Goal: Task Accomplishment & Management: Use online tool/utility

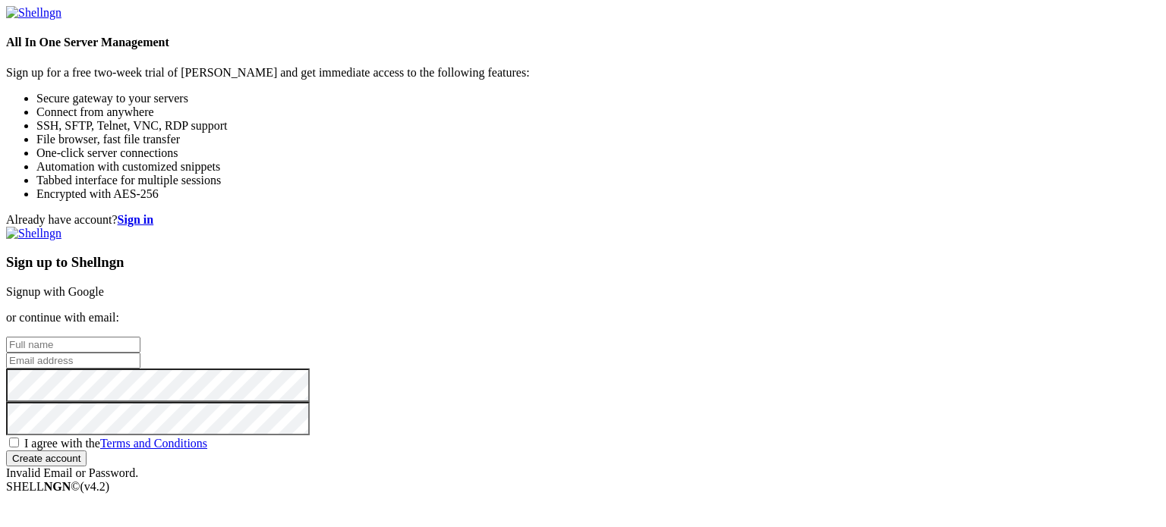
click at [154, 213] on strong "Sign in" at bounding box center [136, 219] width 36 height 13
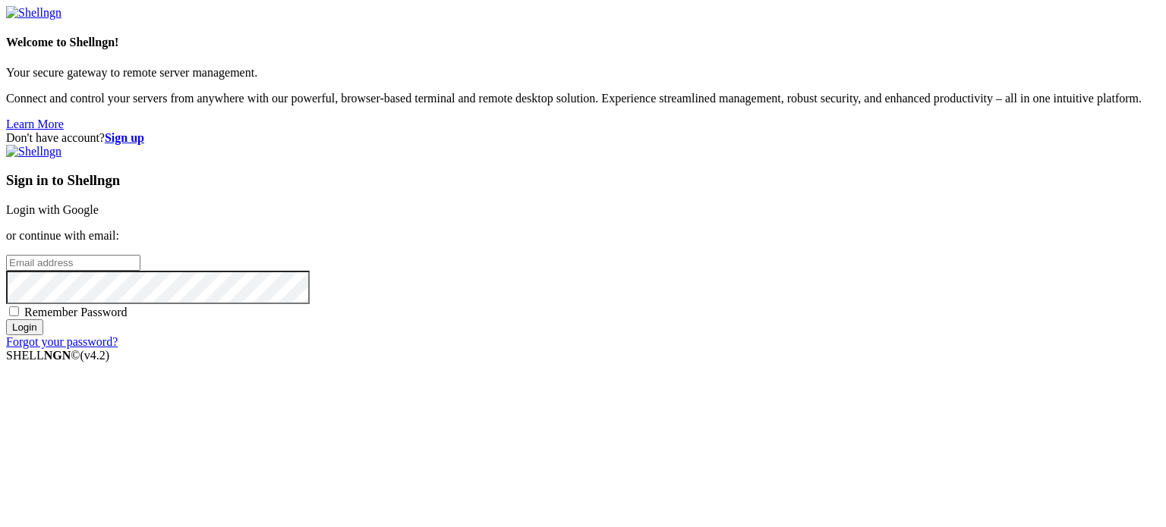
click at [140, 255] on input "email" at bounding box center [73, 263] width 134 height 16
click at [99, 203] on link "Login with Google" at bounding box center [52, 209] width 93 height 13
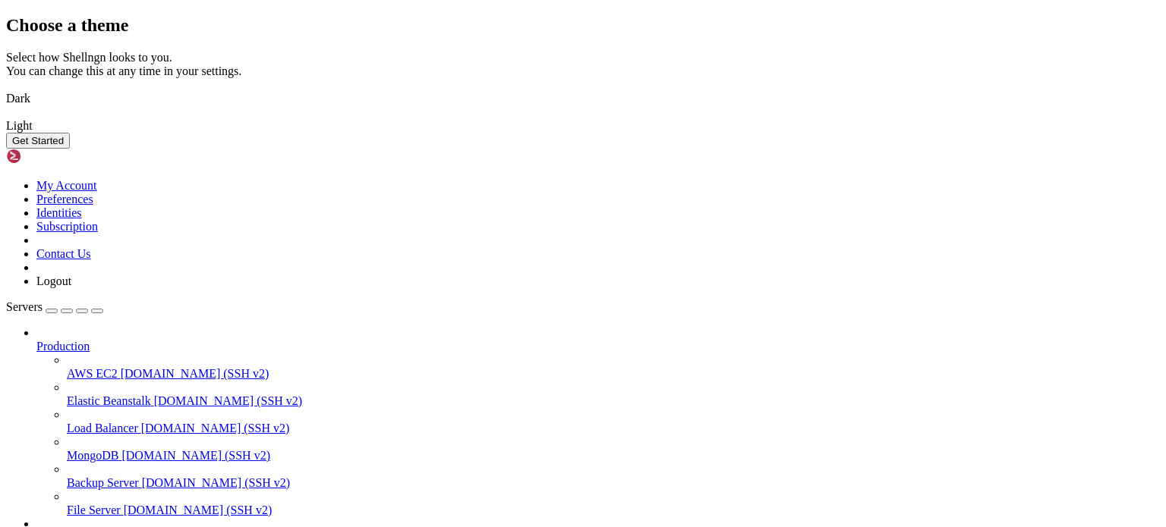
click at [6, 89] on img at bounding box center [6, 89] width 0 height 0
click at [70, 149] on button "Get Started" at bounding box center [38, 141] width 64 height 16
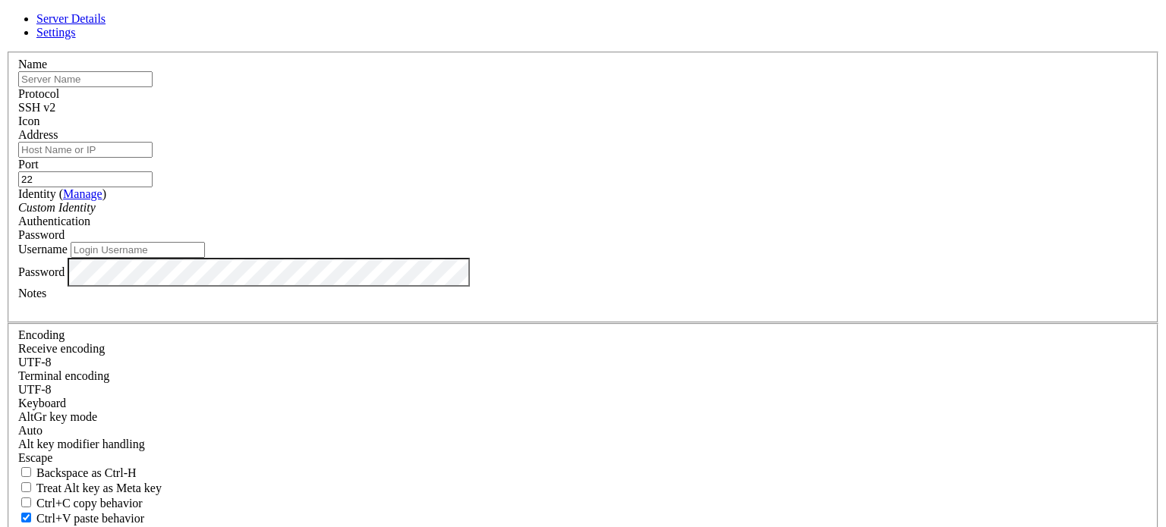
click at [153, 87] on input "text" at bounding box center [85, 79] width 134 height 16
click at [47, 71] on label "Name" at bounding box center [32, 64] width 29 height 13
click at [153, 87] on input "[DOMAIN_NAME]" at bounding box center [85, 79] width 134 height 16
type input "Serverbyt"
click at [153, 158] on input "Address" at bounding box center [85, 150] width 134 height 16
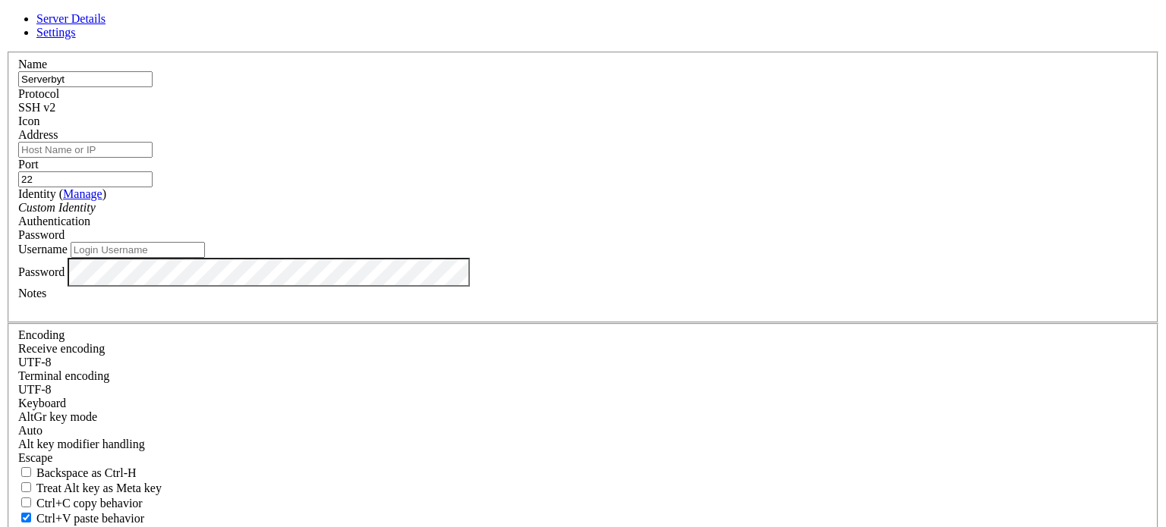
paste input "[DOMAIN_NAME]"
type input "[DOMAIN_NAME]"
click at [543, 146] on fieldset "Name Serverbyt Protocol SSH v2 Icon Address [DOMAIN_NAME] Port 22 ( )" at bounding box center [583, 188] width 1150 height 272
click at [489, 215] on div "Custom Identity" at bounding box center [582, 208] width 1129 height 14
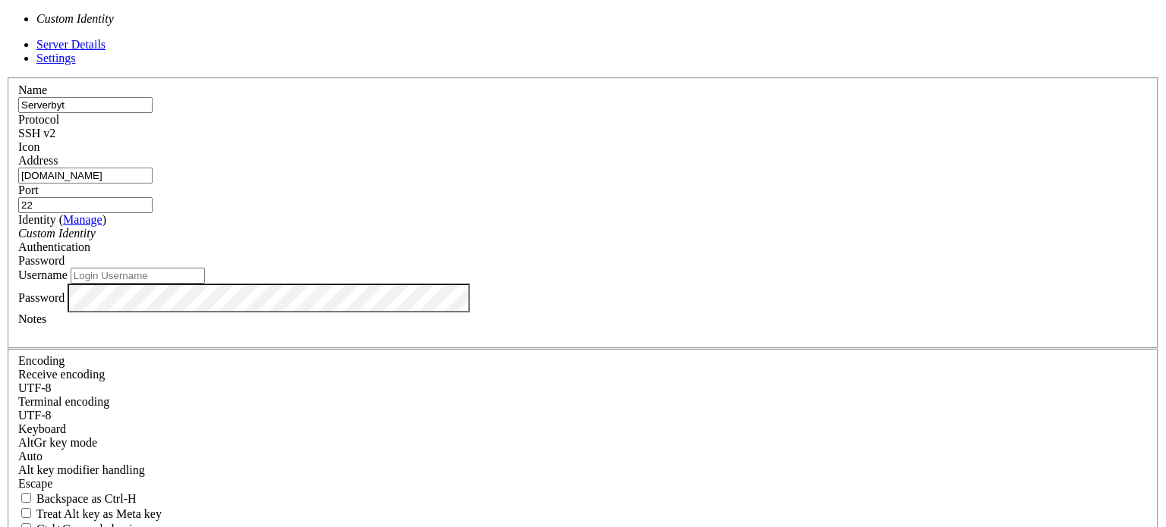
click at [504, 233] on div "Custom Identity" at bounding box center [582, 234] width 1129 height 14
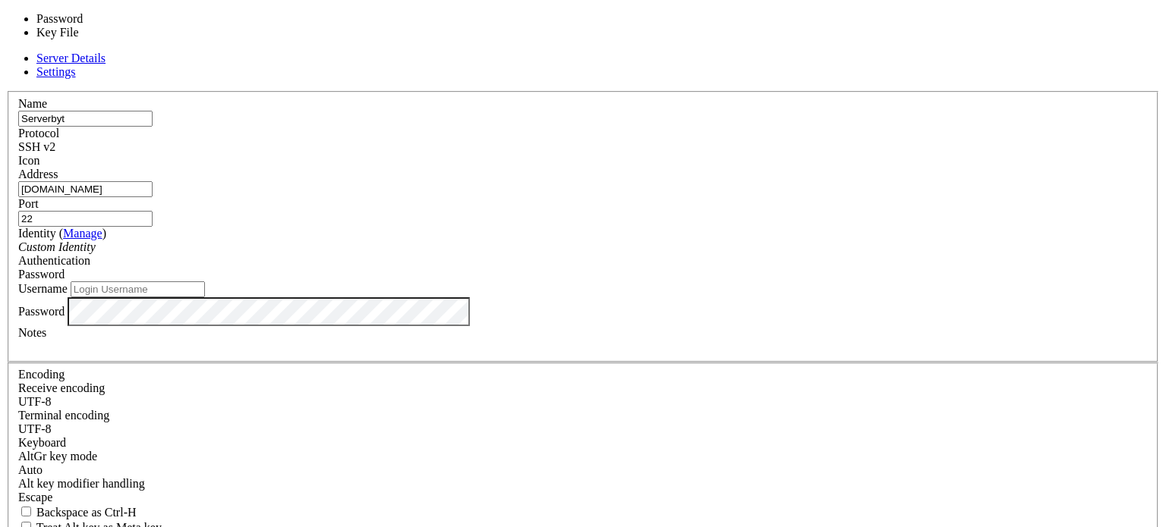
click at [684, 268] on div "Password" at bounding box center [582, 275] width 1129 height 14
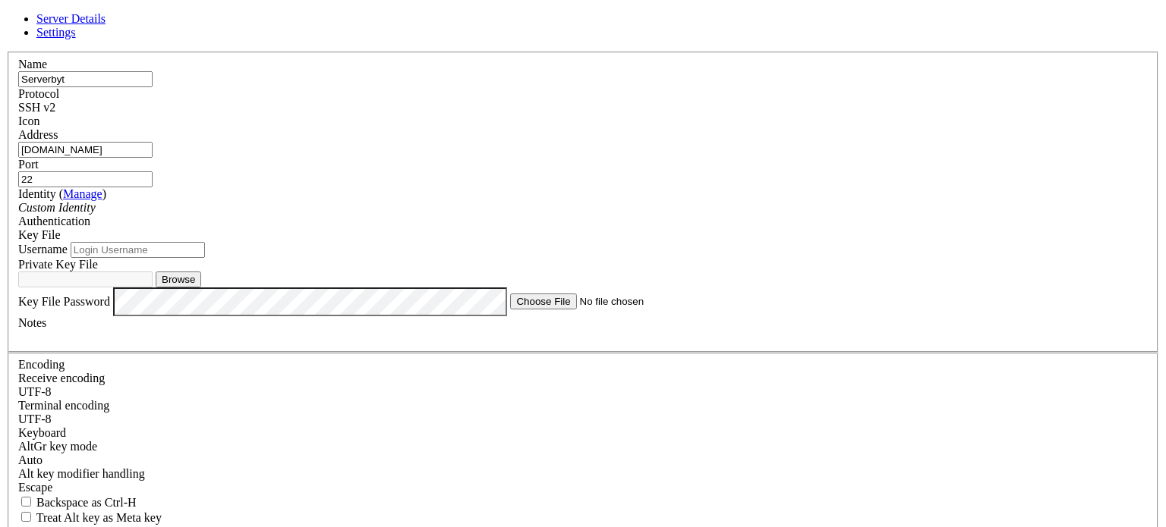
scroll to position [18, 0]
click at [201, 288] on button "Browse" at bounding box center [179, 280] width 46 height 16
type input "private [PERSON_NAME].ppk"
click at [205, 250] on input "Username" at bounding box center [138, 250] width 134 height 16
type input "[DOMAIN_NAME]"
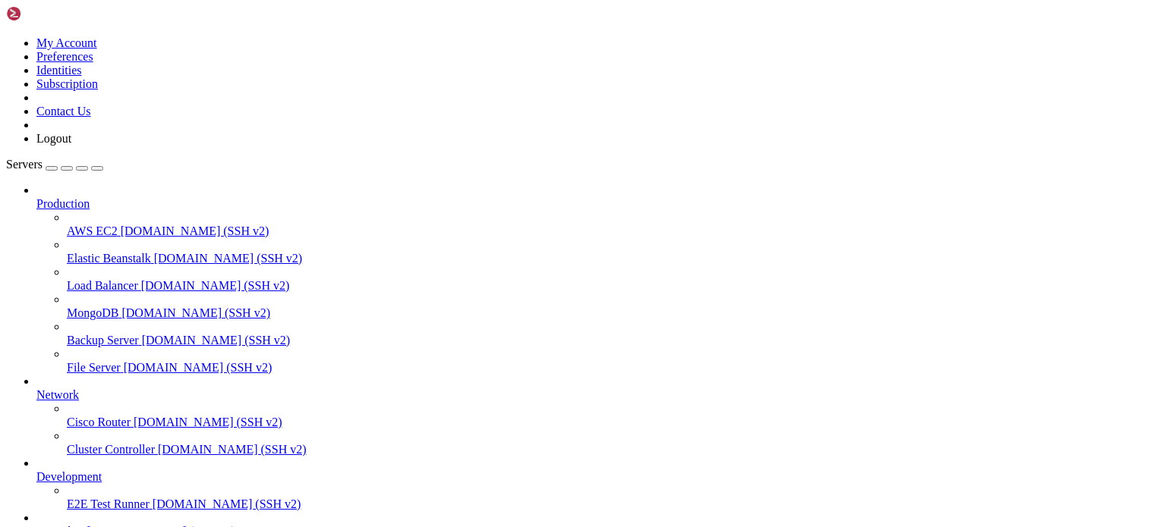
scroll to position [84, 0]
click at [83, 525] on span "Serverbyt" at bounding box center [59, 531] width 47 height 13
